Goal: Task Accomplishment & Management: Manage account settings

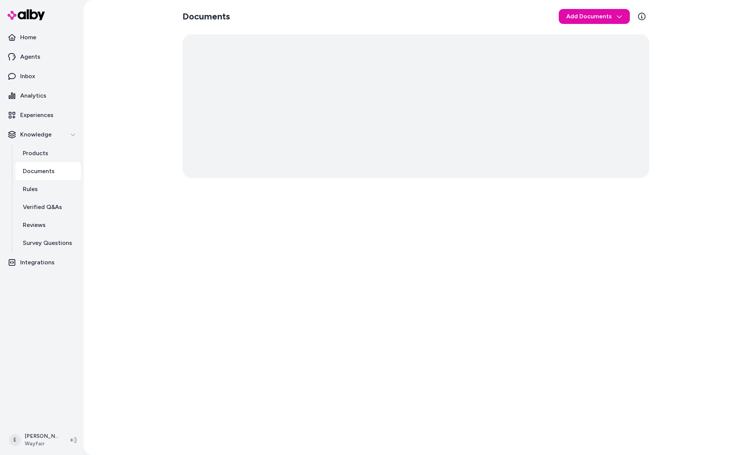
click at [57, 176] on link "Documents" at bounding box center [47, 171] width 65 height 18
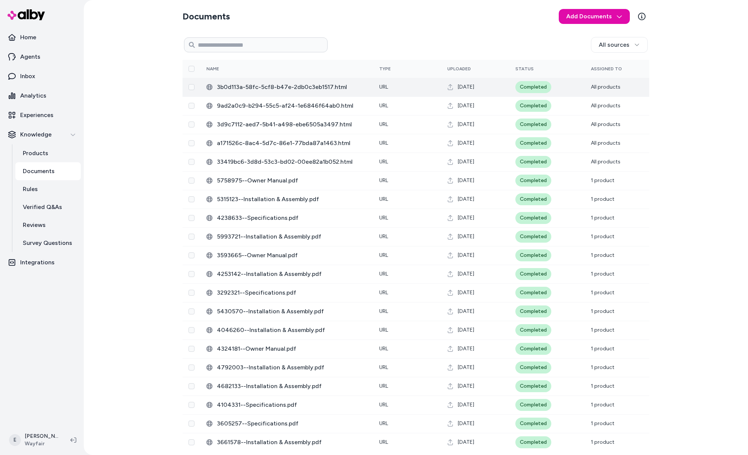
click at [322, 93] on td "3b0d113a-58fc-5cf8-b47e-2db0c3eb1517.html" at bounding box center [286, 87] width 173 height 19
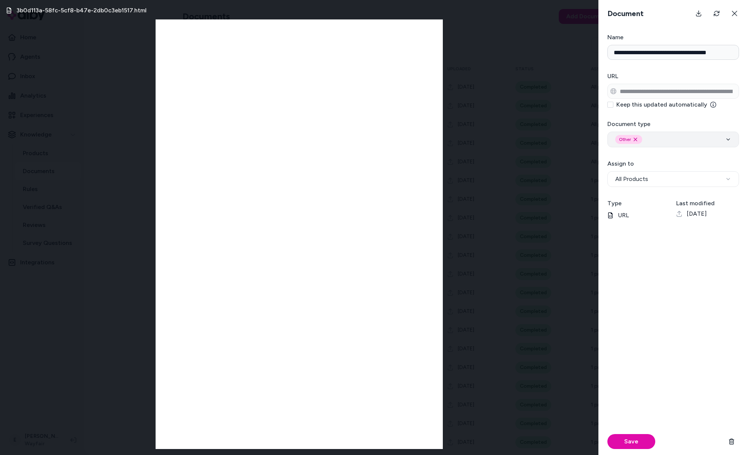
click at [664, 140] on div "Other Remove other option" at bounding box center [673, 139] width 116 height 9
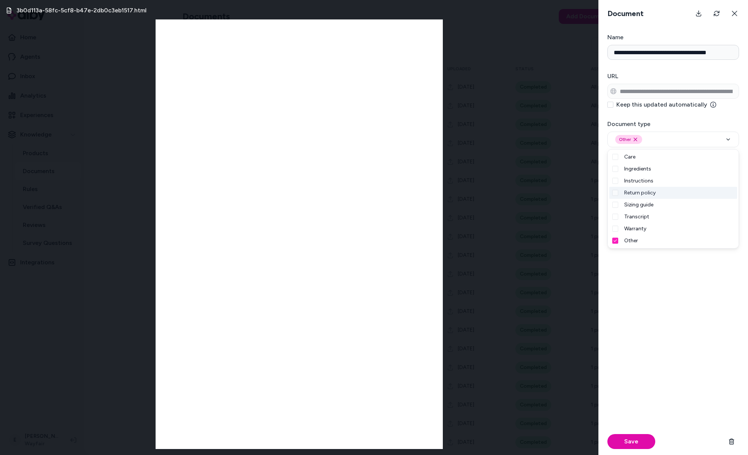
click at [527, 145] on div "3b0d113a-58fc-5cf8-b47e-2db0c3eb1517.html" at bounding box center [299, 227] width 598 height 455
click at [563, 169] on div "3b0d113a-58fc-5cf8-b47e-2db0c3eb1517.html" at bounding box center [299, 227] width 598 height 455
